Goal: Check status

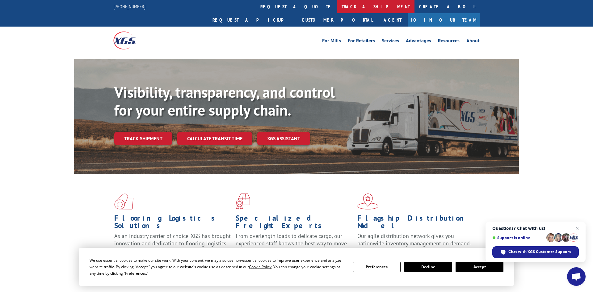
click at [337, 6] on link "track a shipment" at bounding box center [376, 6] width 78 height 13
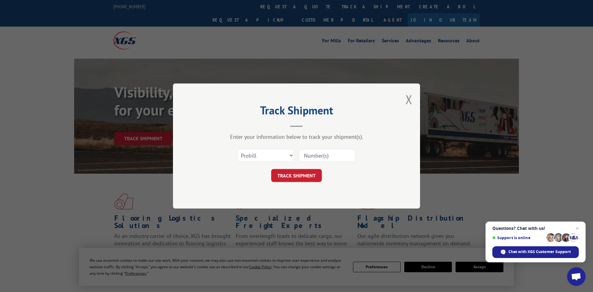
click at [318, 154] on input at bounding box center [327, 155] width 57 height 13
click at [268, 153] on select "Select category... Probill BOL PO" at bounding box center [265, 155] width 57 height 13
click at [321, 156] on input at bounding box center [327, 155] width 57 height 13
type input "17402961"
click at [302, 177] on button "TRACK SHIPMENT" at bounding box center [296, 175] width 51 height 13
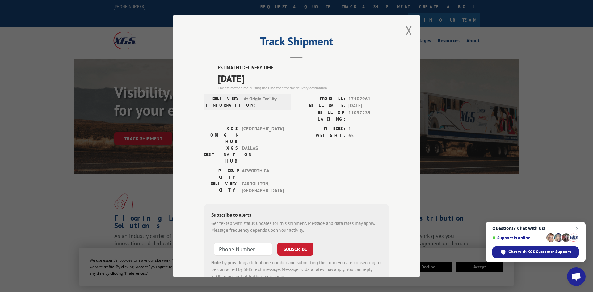
drag, startPoint x: 269, startPoint y: 71, endPoint x: 203, endPoint y: 59, distance: 67.5
click at [203, 59] on div "Track Shipment ESTIMATED DELIVERY TIME: [DATE] The estimated time is using the …" at bounding box center [296, 146] width 247 height 263
copy div "ESTIMATED DELIVERY TIME: [DATE]"
